Goal: Information Seeking & Learning: Learn about a topic

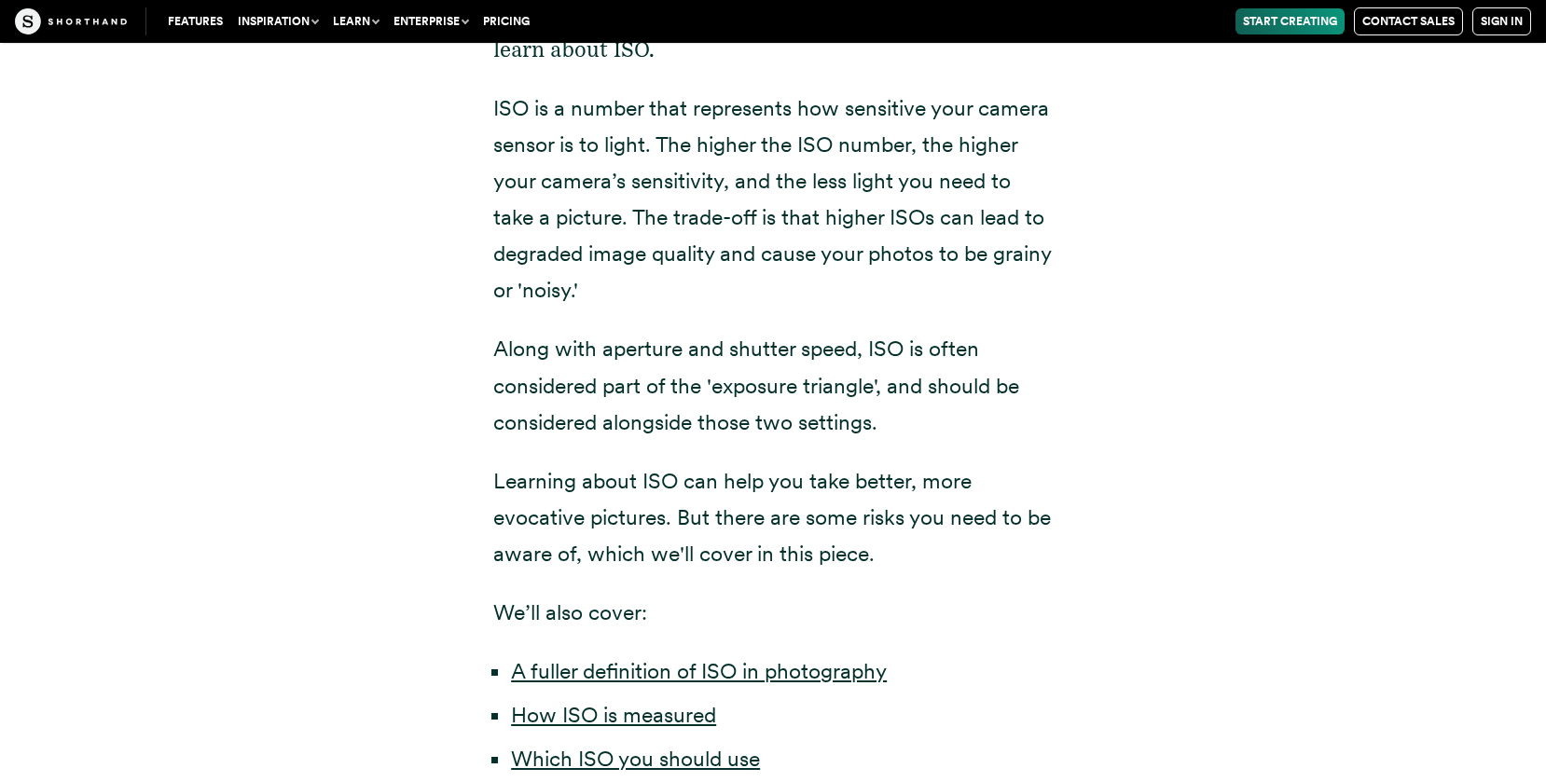
scroll to position [641, 0]
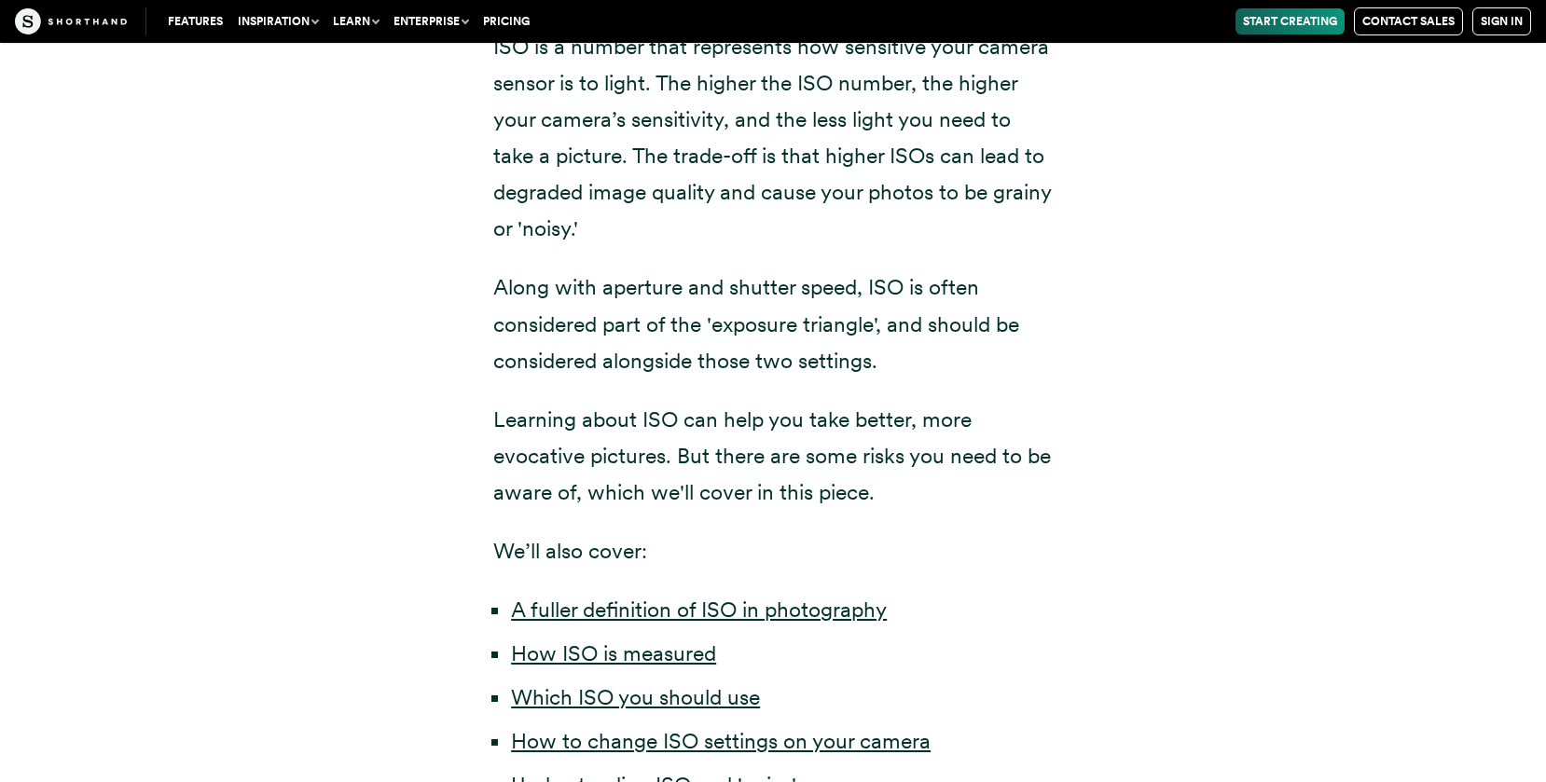
drag, startPoint x: 498, startPoint y: 344, endPoint x: 446, endPoint y: 373, distance: 59.7
click at [446, 373] on div "Have you ever taken a picture and it's turned out blurry or too dark? If you ha…" at bounding box center [773, 426] width 1268 height 1265
click at [366, 355] on div "Have you ever taken a picture and it's turned out blurry or too dark? If you ha…" at bounding box center [773, 426] width 1268 height 1265
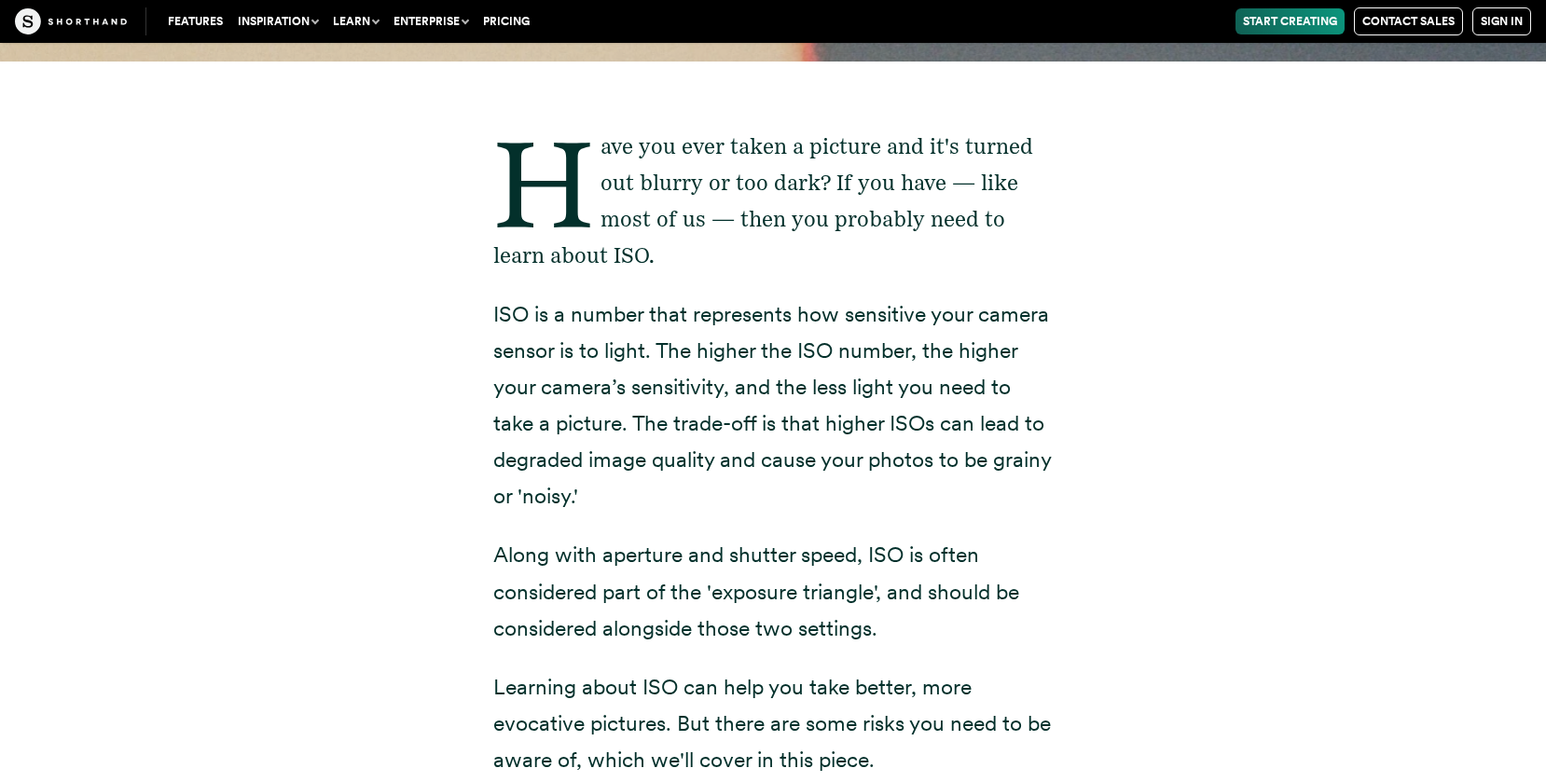
scroll to position [1034, 0]
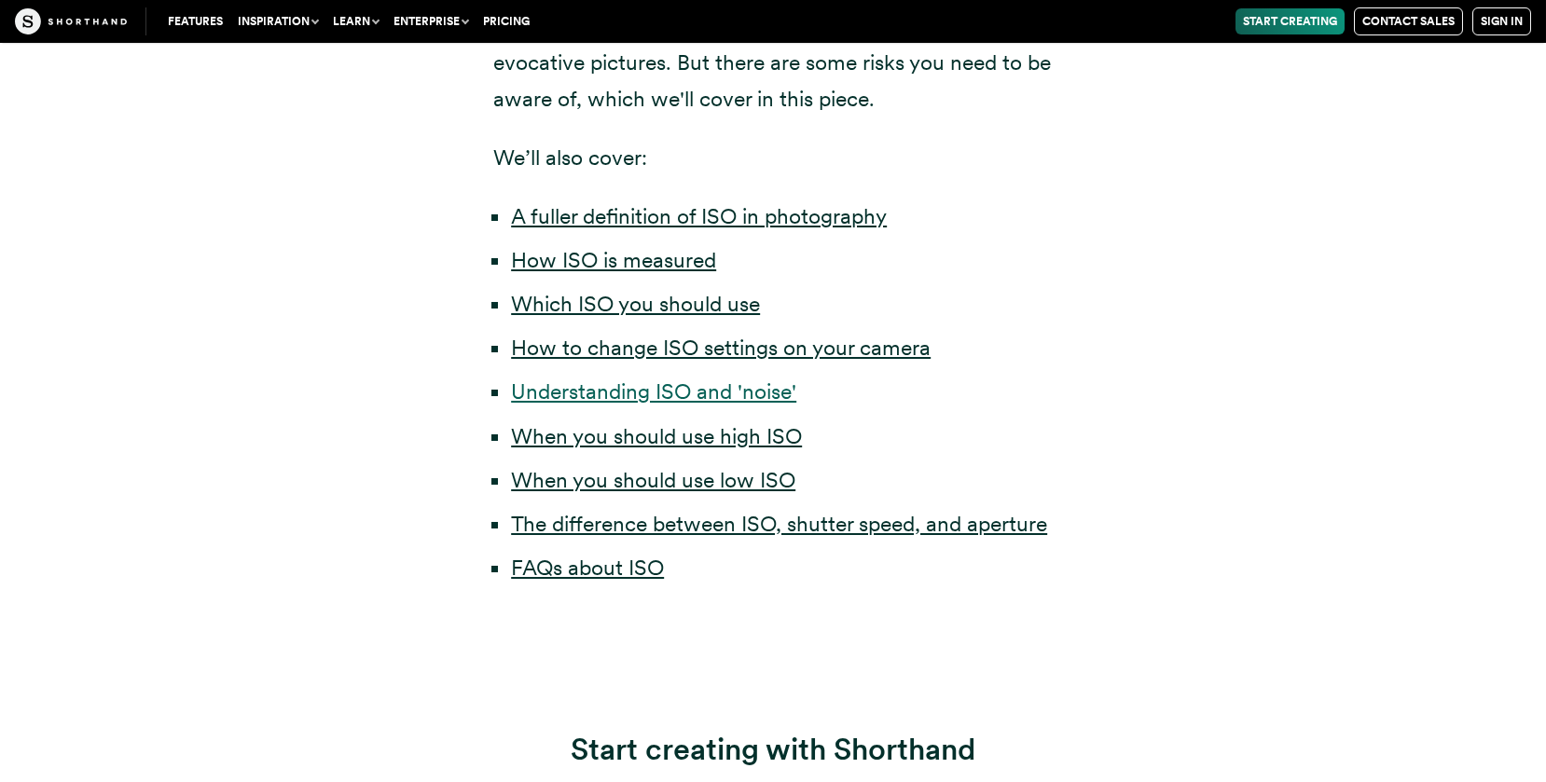
click at [730, 396] on link "Understanding ISO and 'noise'" at bounding box center [653, 392] width 285 height 26
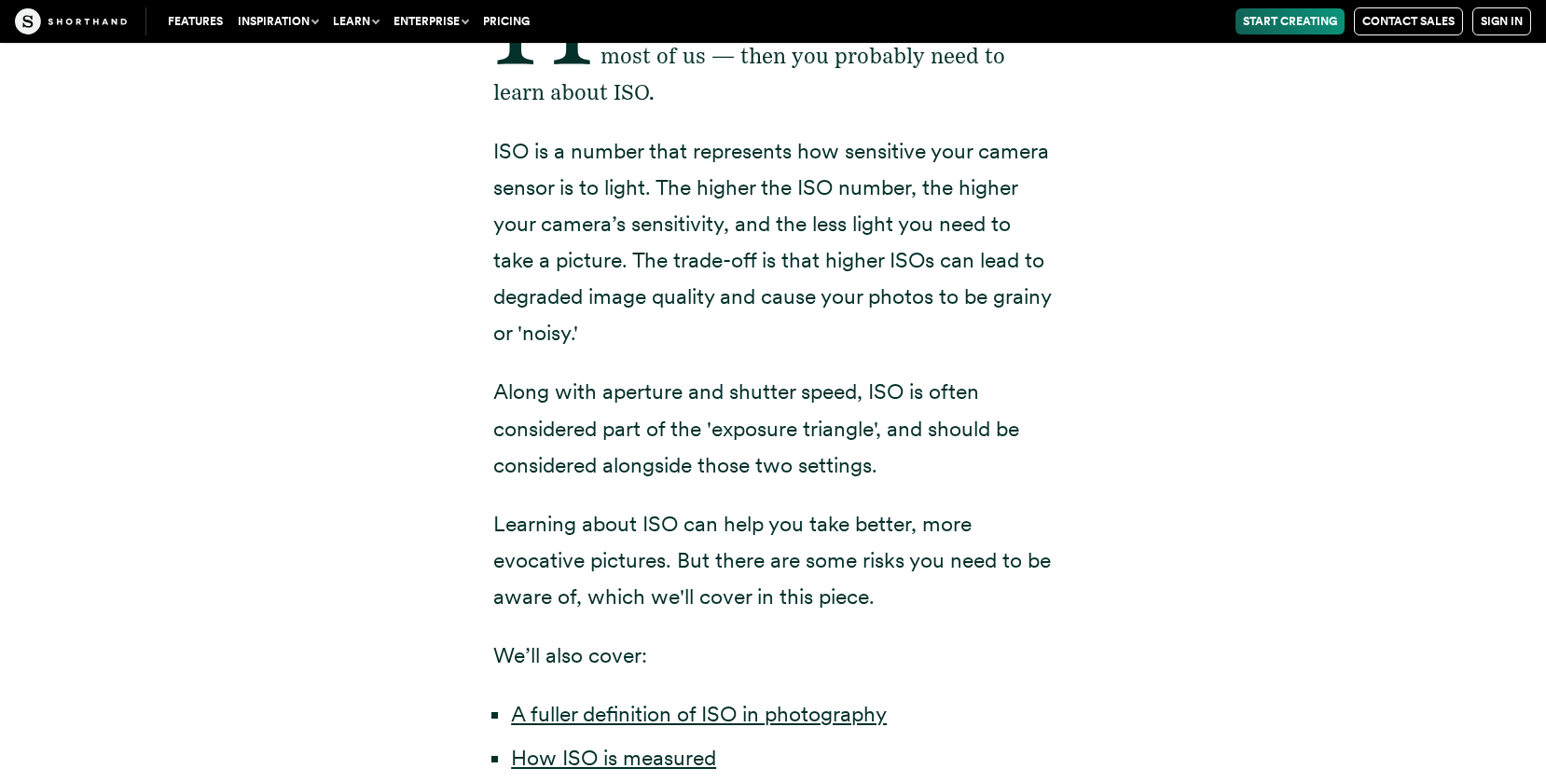
scroll to position [1122, 0]
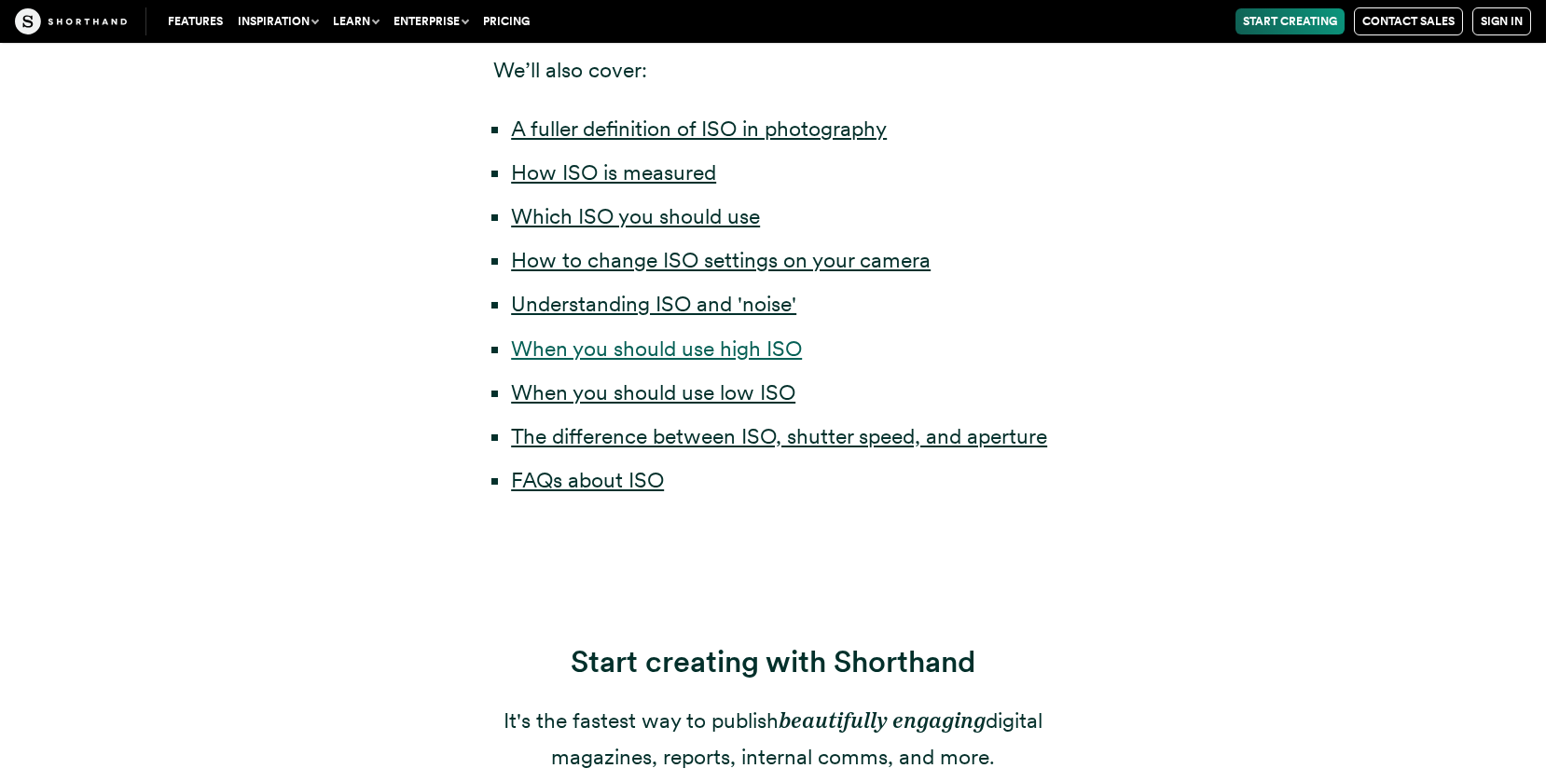
click at [628, 353] on link "When you should use high ISO" at bounding box center [656, 349] width 291 height 26
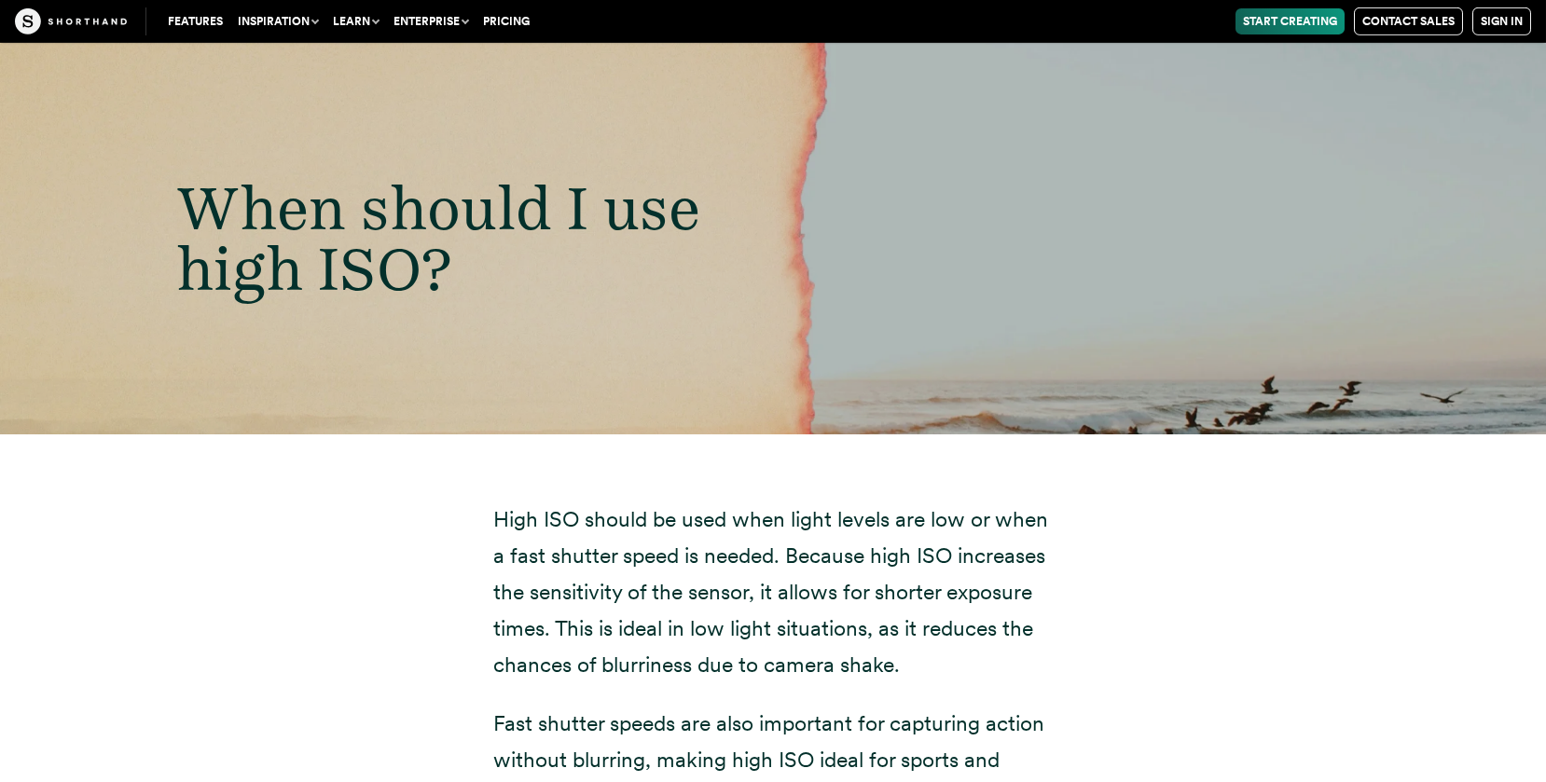
scroll to position [332, 0]
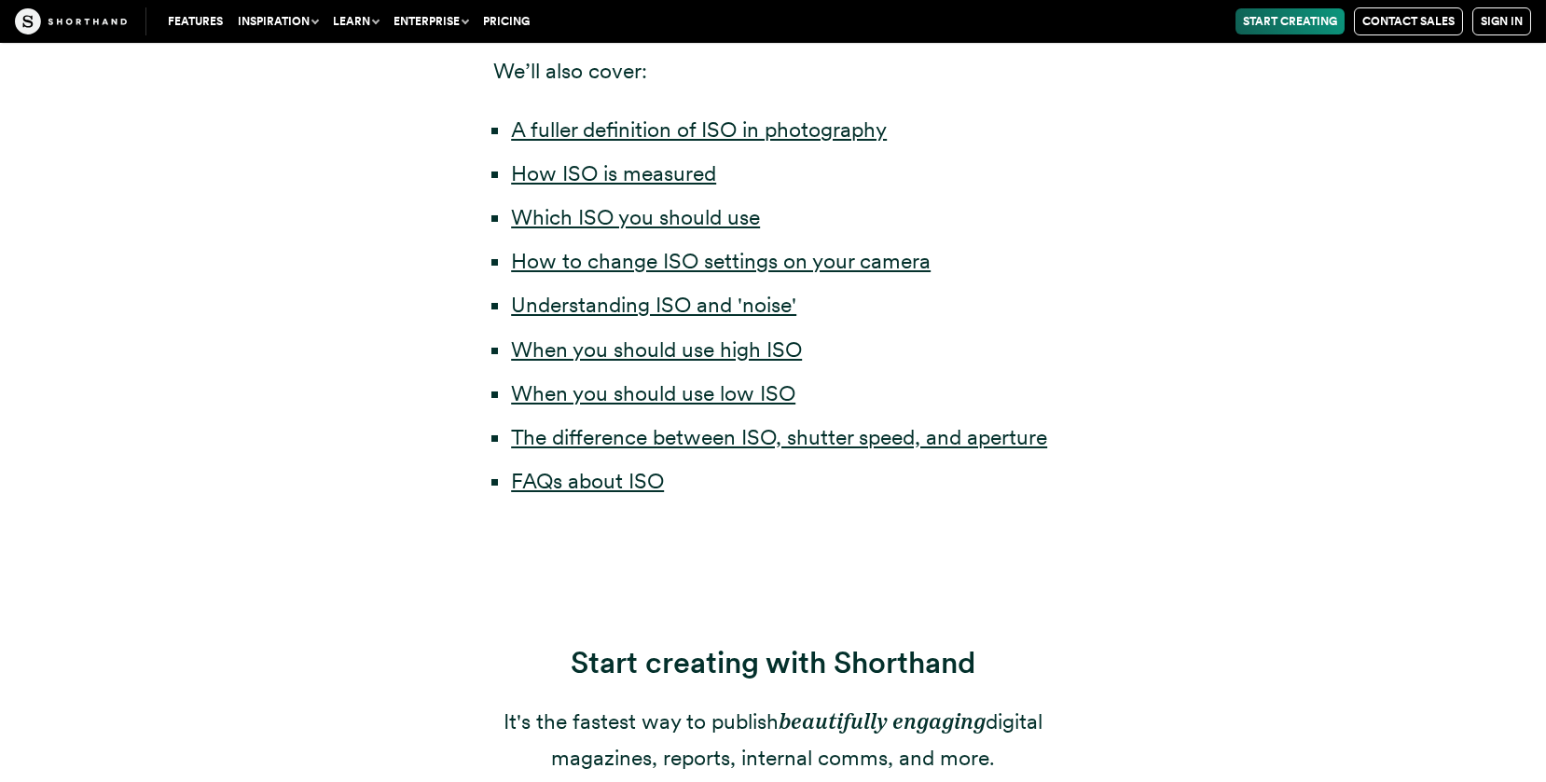
scroll to position [1122, 0]
click at [628, 351] on link "When you should use high ISO" at bounding box center [656, 349] width 291 height 26
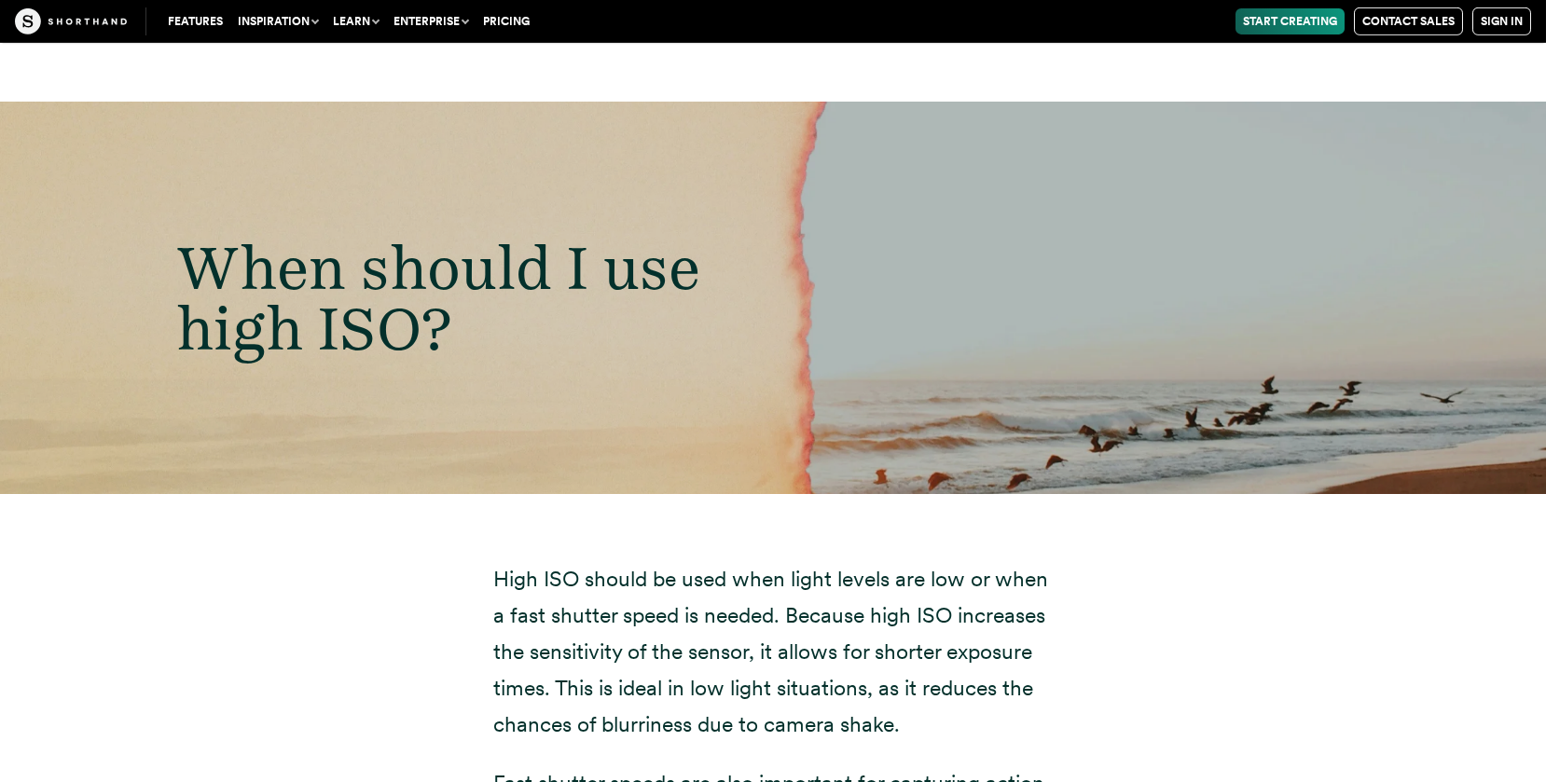
scroll to position [10042, 0]
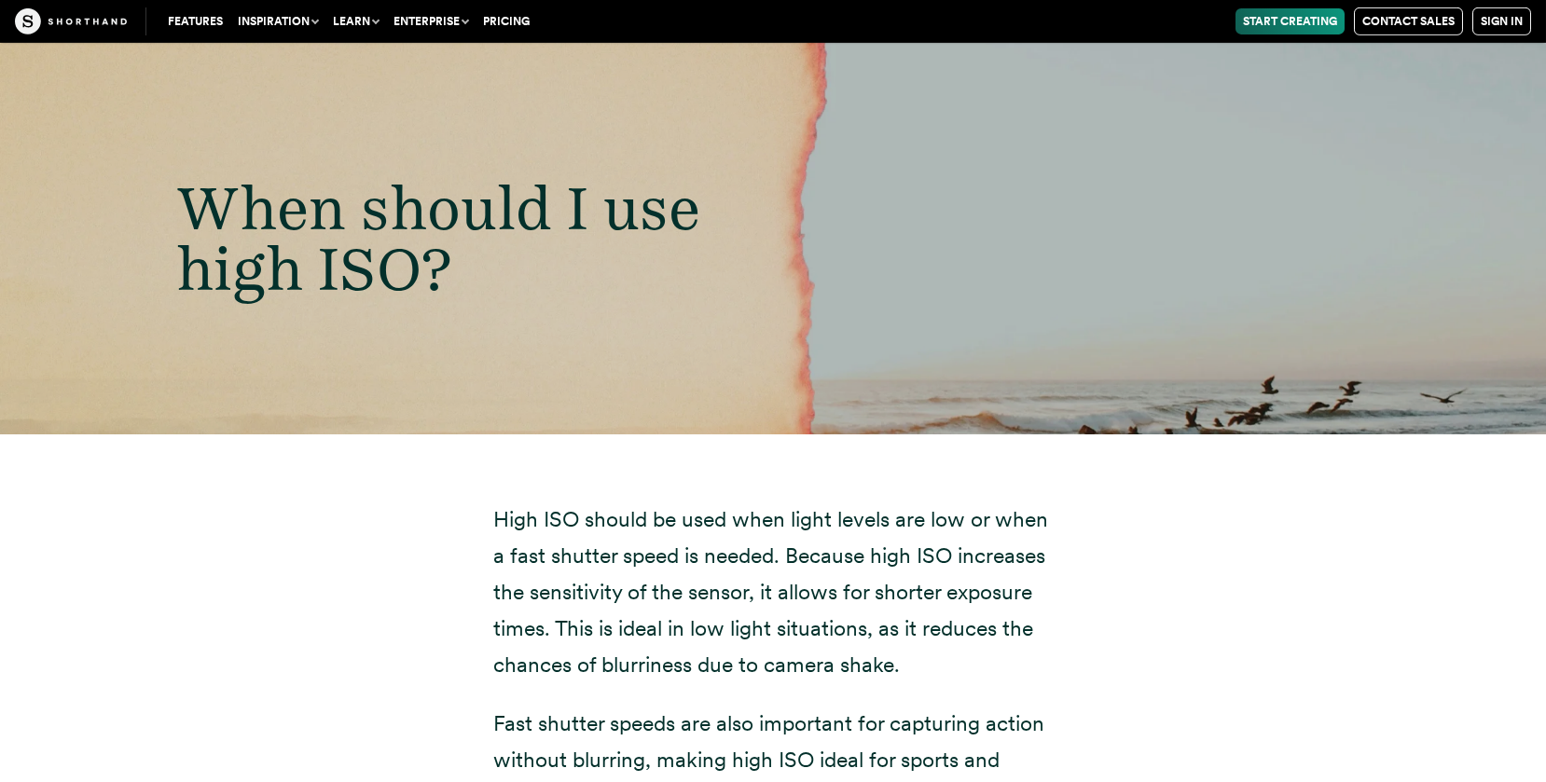
click at [48, 11] on img at bounding box center [71, 21] width 112 height 26
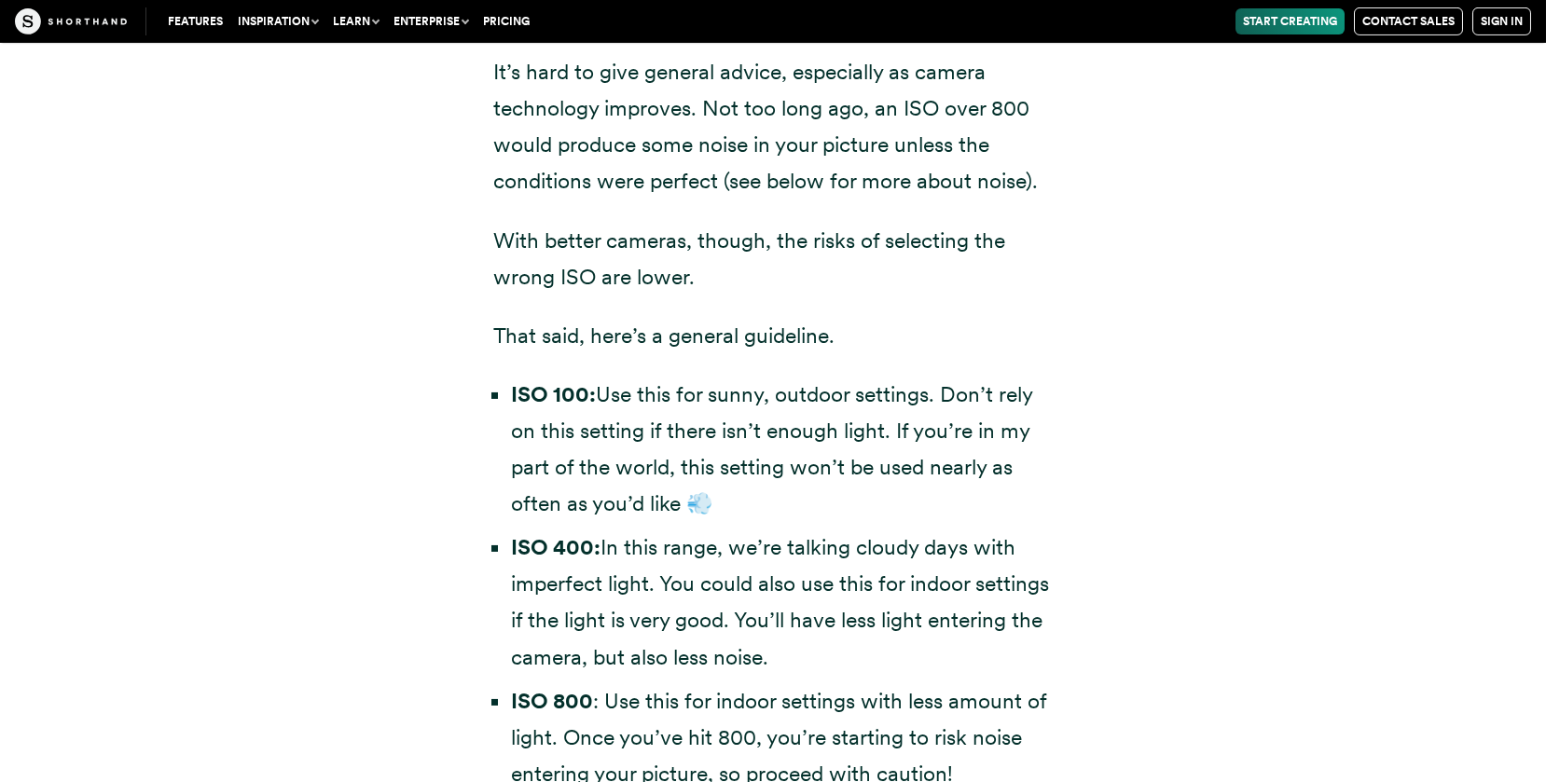
scroll to position [5351, 0]
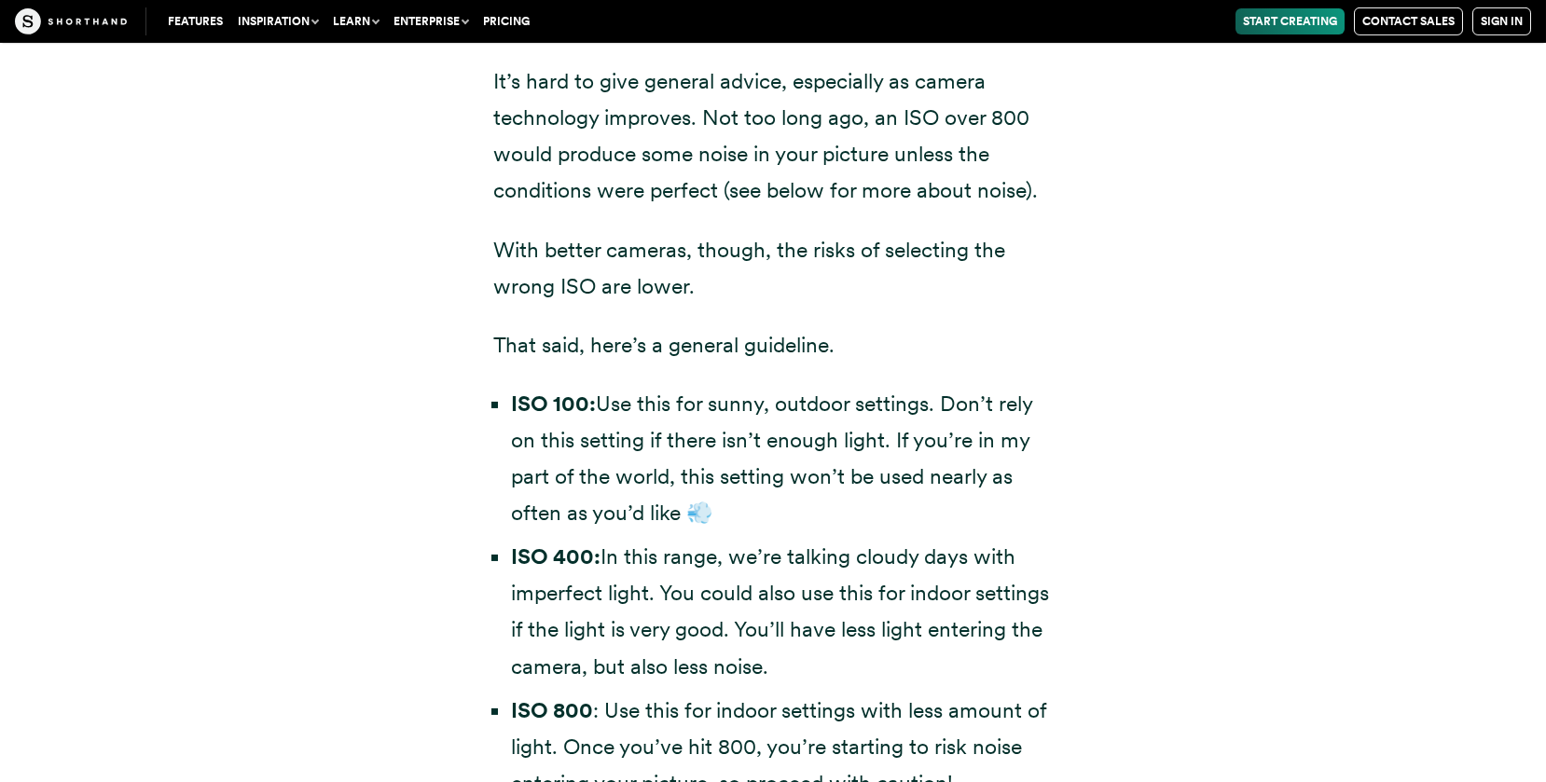
click at [309, 440] on div "It’s hard to give general advice, especially as camera technology improves. Not…" at bounding box center [773, 478] width 1268 height 964
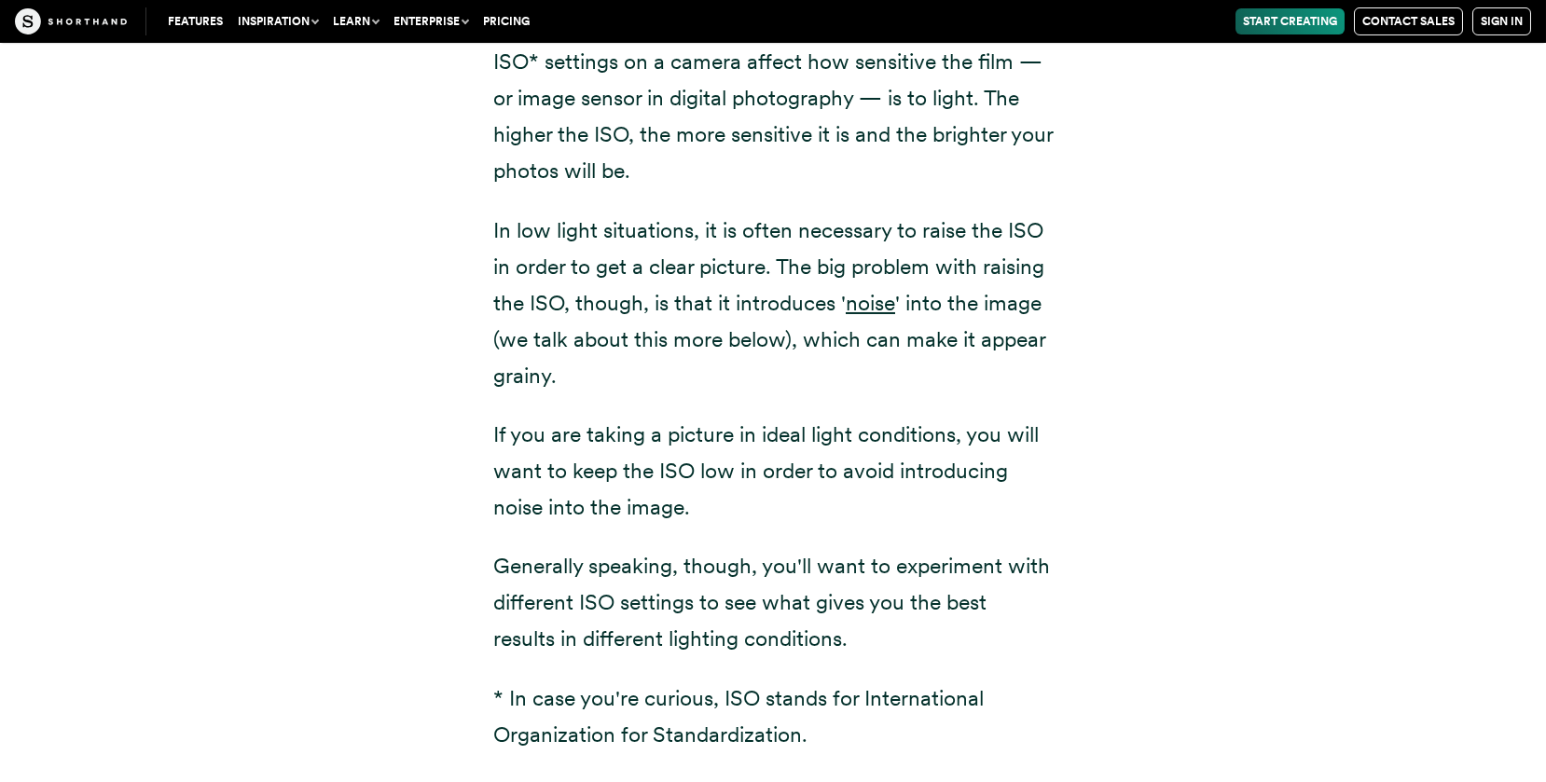
scroll to position [2567, 0]
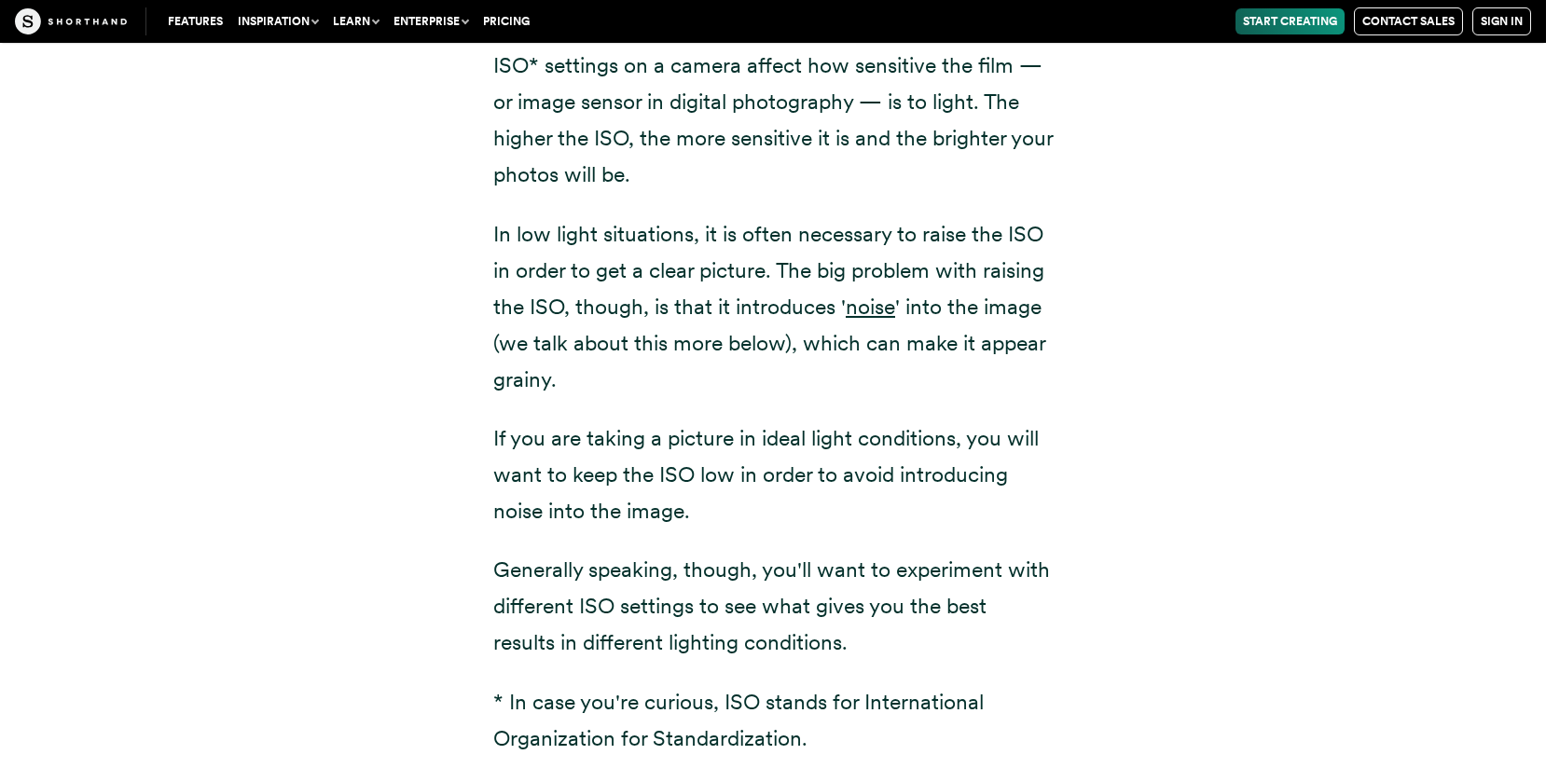
click at [299, 601] on div "ISO* settings on a camera affect how sensitive the film — or image sensor in di…" at bounding box center [773, 455] width 1268 height 950
click at [6, 432] on div "ISO* settings on a camera affect how sensitive the film — or image sensor in di…" at bounding box center [773, 455] width 1546 height 950
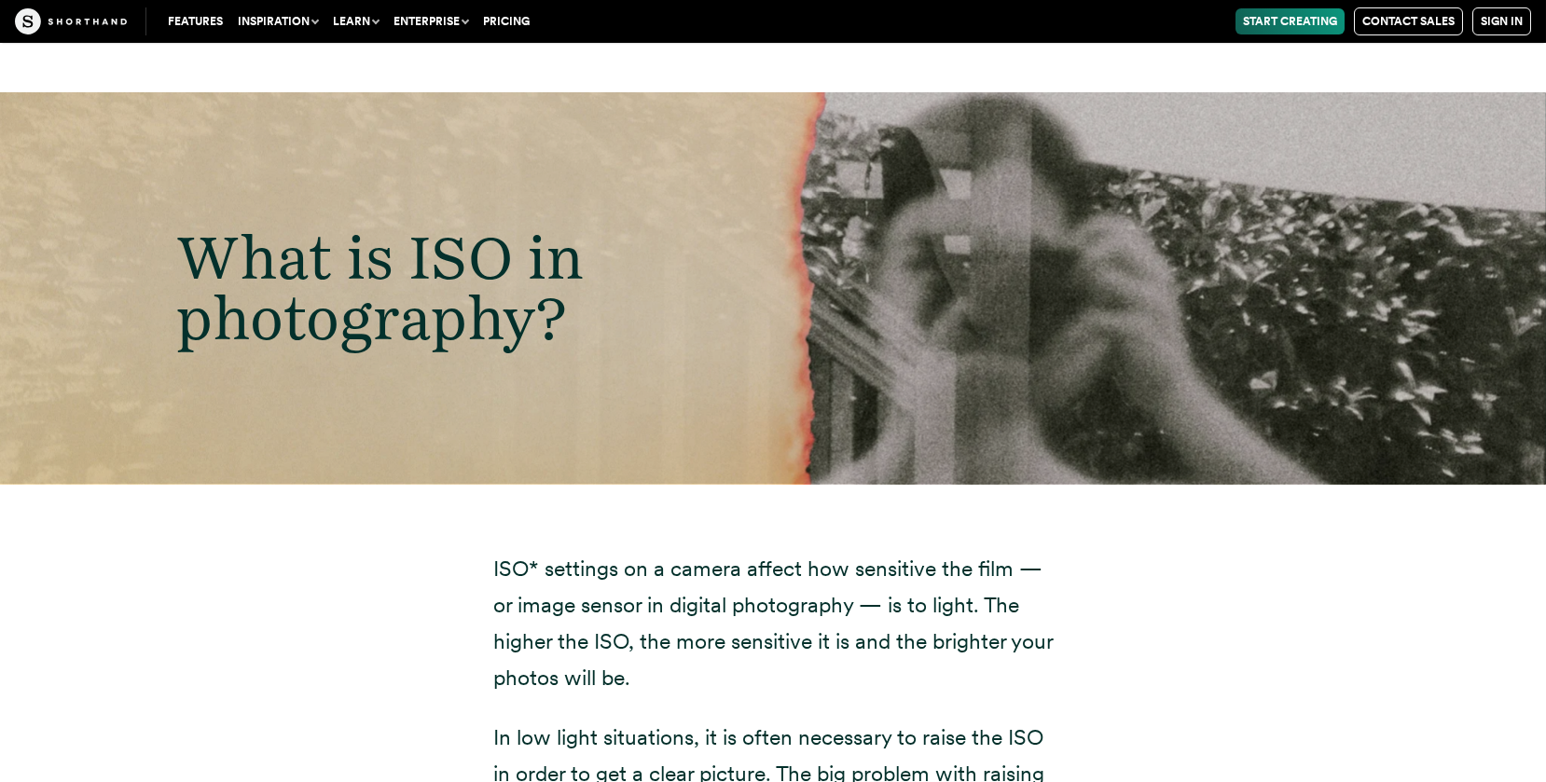
scroll to position [2041, 0]
